Goal: Information Seeking & Learning: Learn about a topic

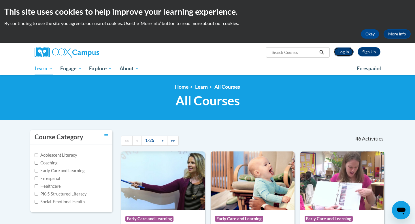
click at [347, 54] on link "Log In" at bounding box center [344, 51] width 20 height 9
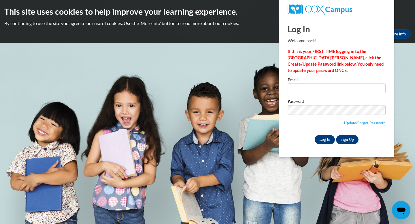
type input "rhonda.drager@franklin.k12.wi.us"
click at [329, 142] on input "Log In" at bounding box center [325, 139] width 20 height 9
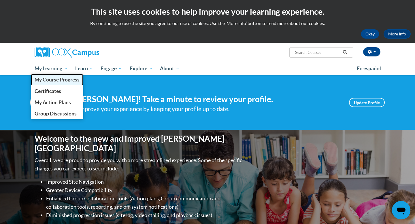
click at [63, 76] on link "My Course Progress" at bounding box center [57, 79] width 52 height 11
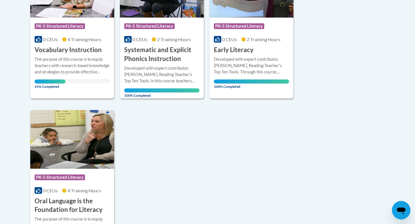
scroll to position [194, 0]
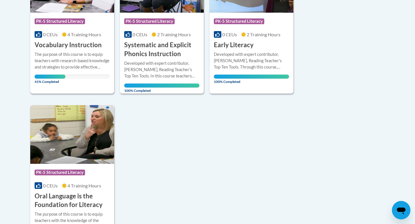
click at [82, 62] on div "The purpose of this course is to equip teachers with research-based knowledge a…" at bounding box center [72, 60] width 75 height 19
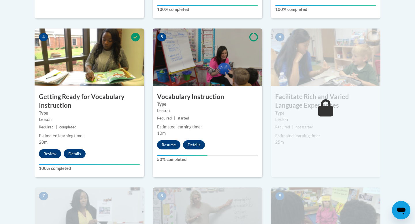
scroll to position [325, 0]
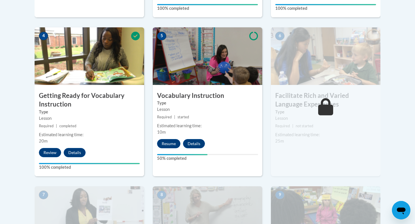
click at [214, 124] on div "Estimated learning time:" at bounding box center [207, 126] width 101 height 6
click at [171, 146] on button "Resume" at bounding box center [168, 143] width 23 height 9
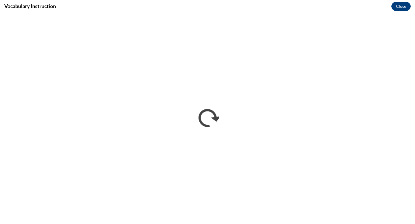
scroll to position [0, 0]
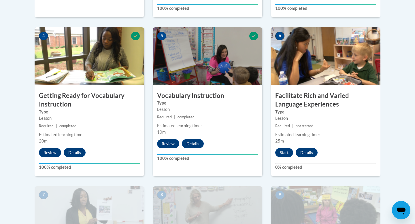
scroll to position [348, 0]
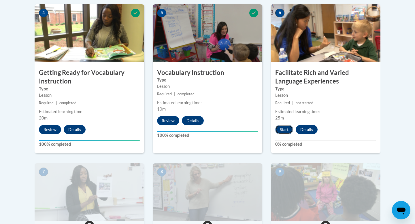
click at [285, 128] on button "Start" at bounding box center [284, 129] width 18 height 9
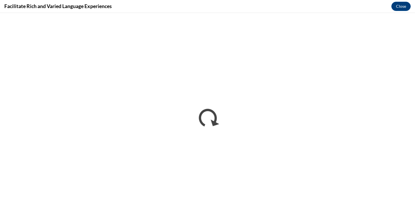
scroll to position [0, 0]
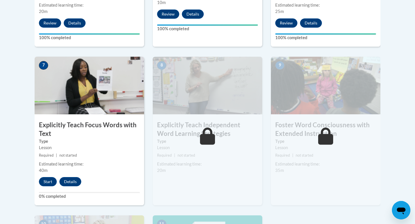
scroll to position [442, 0]
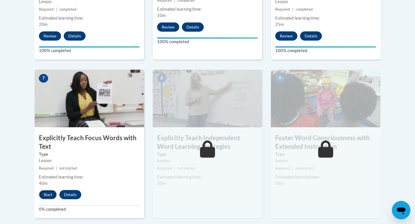
click at [43, 197] on button "Start" at bounding box center [48, 194] width 18 height 9
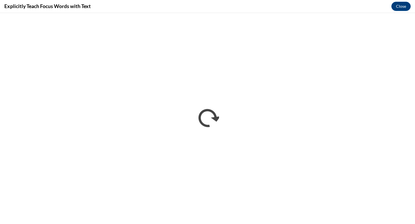
scroll to position [0, 0]
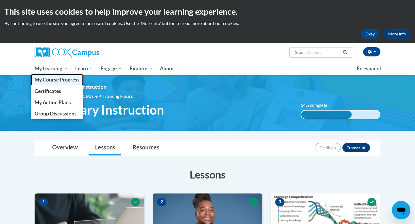
click at [55, 83] on span "My Course Progress" at bounding box center [57, 80] width 45 height 6
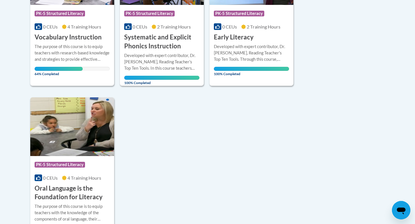
scroll to position [184, 0]
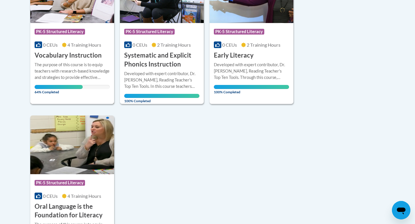
click at [58, 76] on div "The purpose of this course is to equip teachers with research-based knowledge a…" at bounding box center [72, 71] width 75 height 19
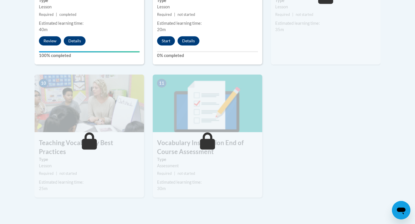
scroll to position [597, 0]
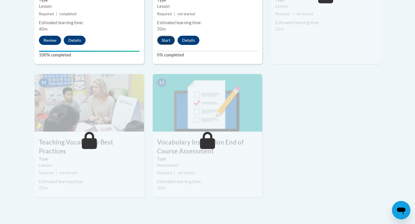
click at [167, 40] on button "Start" at bounding box center [166, 40] width 18 height 9
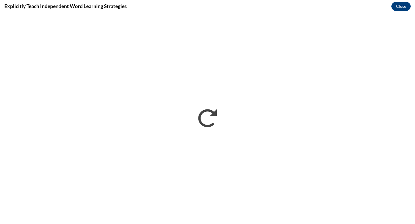
scroll to position [0, 0]
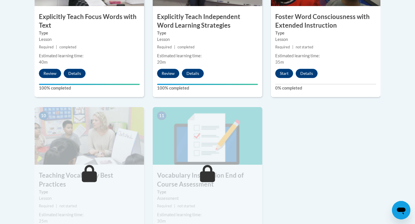
scroll to position [568, 0]
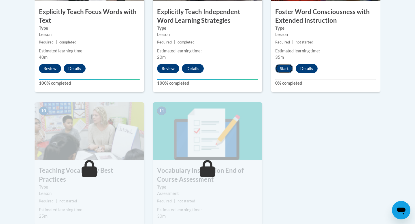
click at [284, 67] on button "Start" at bounding box center [284, 68] width 18 height 9
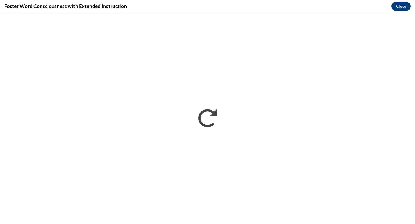
scroll to position [0, 0]
